Goal: Information Seeking & Learning: Understand process/instructions

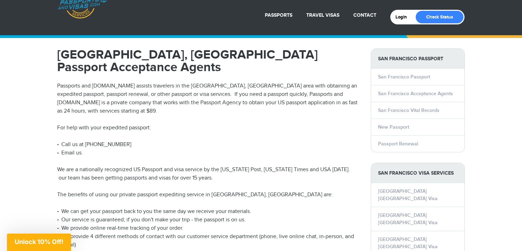
scroll to position [21, 0]
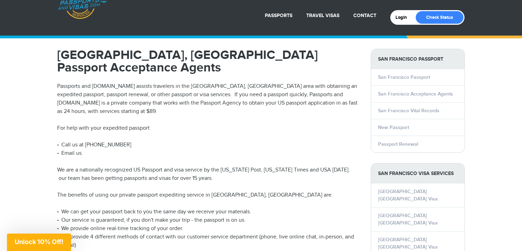
click at [232, 89] on p "Passports and Visas.com assists travelers in the San Francisco, CA area with ob…" at bounding box center [208, 98] width 303 height 33
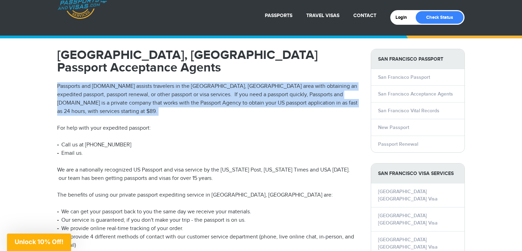
click at [232, 89] on p "Passports and Visas.com assists travelers in the San Francisco, CA area with ob…" at bounding box center [208, 98] width 303 height 33
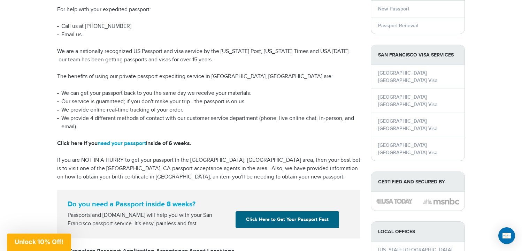
scroll to position [158, 0]
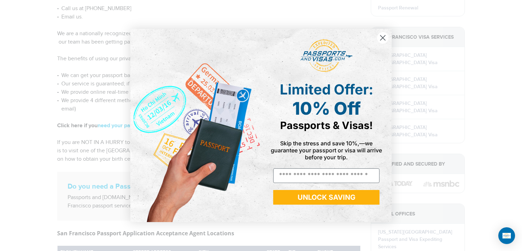
click at [383, 38] on icon "Close dialog" at bounding box center [383, 38] width 5 height 5
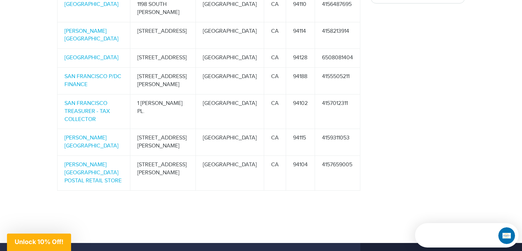
scroll to position [471, 0]
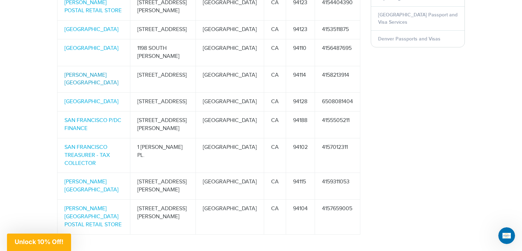
click at [109, 77] on link "[PERSON_NAME][GEOGRAPHIC_DATA]" at bounding box center [92, 79] width 54 height 15
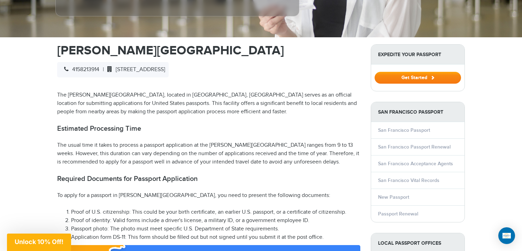
scroll to position [227, 0]
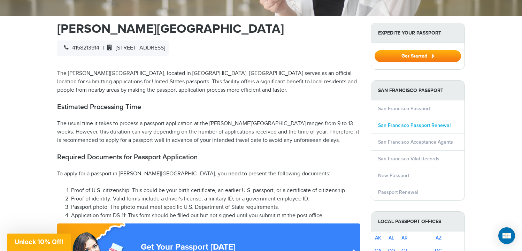
click at [424, 128] on link "San Francisco Passport Renewal" at bounding box center [414, 125] width 73 height 6
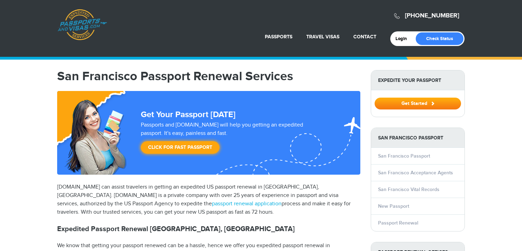
select select "**********"
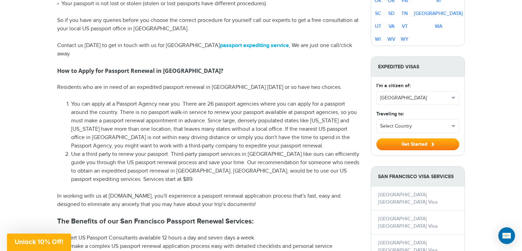
scroll to position [399, 0]
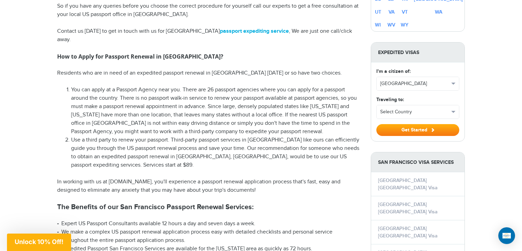
click at [305, 86] on li "You can apply at a Passport Agency near you. There are 26 passport agencies whe…" at bounding box center [215, 111] width 289 height 50
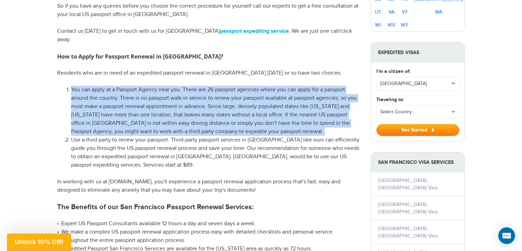
click at [305, 86] on li "You can apply at a Passport Agency near you. There are 26 passport agencies whe…" at bounding box center [215, 111] width 289 height 50
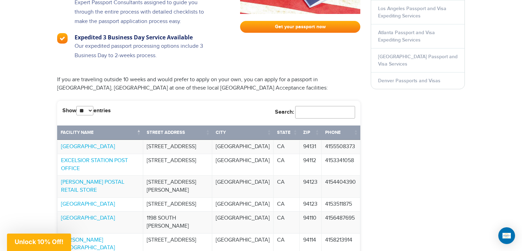
scroll to position [818, 0]
